Goal: Task Accomplishment & Management: Use online tool/utility

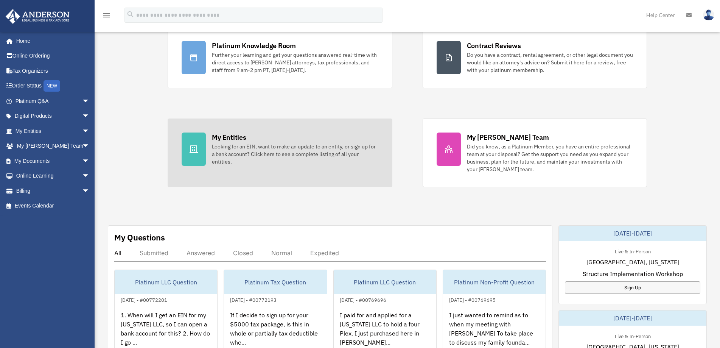
scroll to position [76, 0]
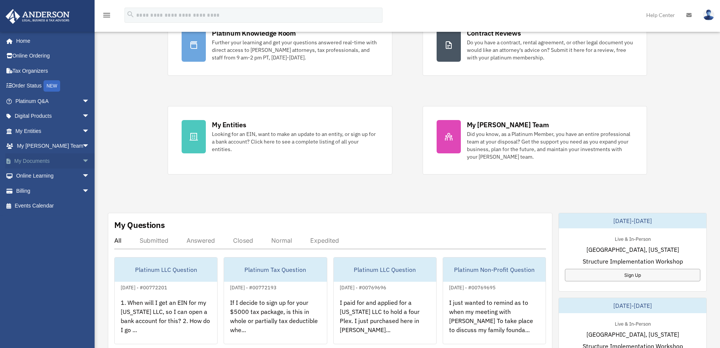
click at [82, 161] on span "arrow_drop_down" at bounding box center [89, 161] width 15 height 16
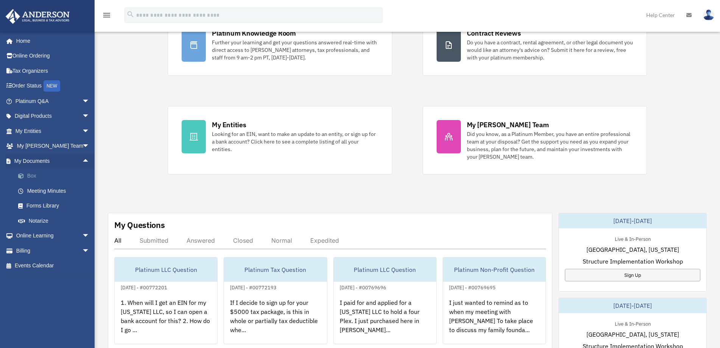
click at [29, 175] on link "Box" at bounding box center [56, 175] width 90 height 15
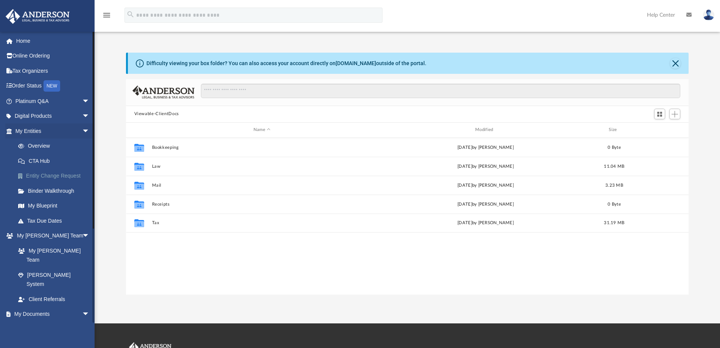
scroll to position [166, 557]
click at [675, 114] on span "Add" at bounding box center [675, 114] width 6 height 6
click at [660, 129] on li "Upload" at bounding box center [664, 129] width 24 height 8
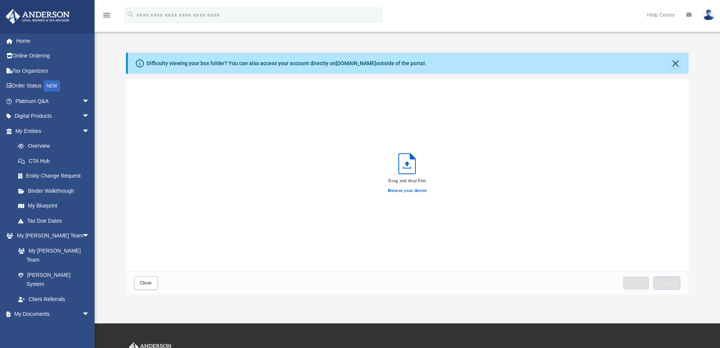
scroll to position [186, 557]
click at [403, 192] on label "Browse your device" at bounding box center [407, 190] width 39 height 7
click at [0, 0] on input "Browse your device" at bounding box center [0, 0] width 0 height 0
click at [669, 283] on span "Upload" at bounding box center [667, 283] width 16 height 5
click at [145, 281] on span "Close" at bounding box center [146, 283] width 12 height 5
